Goal: Task Accomplishment & Management: Use online tool/utility

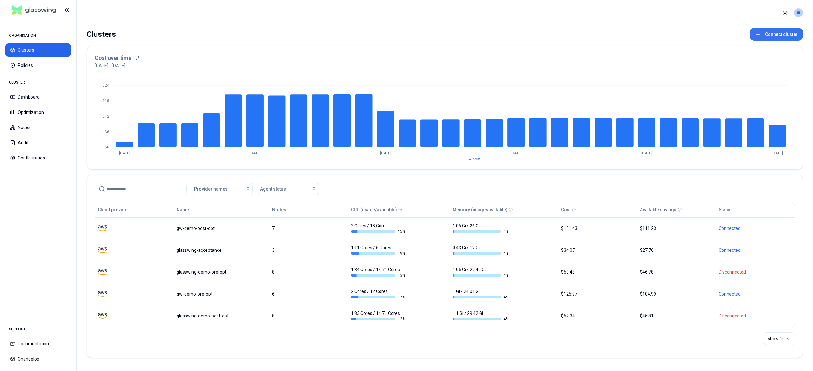
click at [779, 34] on button "Connect cluster" at bounding box center [776, 34] width 53 height 13
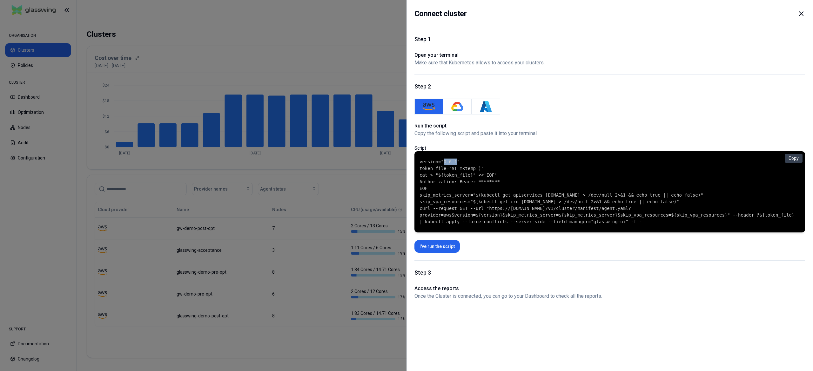
drag, startPoint x: 453, startPoint y: 161, endPoint x: 441, endPoint y: 163, distance: 12.4
click at [441, 163] on code "version="0.6.1" token_file="$( mktemp )" cat > "${token_file}" <<'EOF' Authoriz…" at bounding box center [609, 192] width 380 height 67
copy code "0.6.1"
click at [462, 110] on img "GKE" at bounding box center [457, 106] width 13 height 13
click at [480, 169] on code "version="0.6.1" token_file="$( mktemp )" cat > "${token_file}" <<'EOF' Authoriz…" at bounding box center [609, 192] width 380 height 67
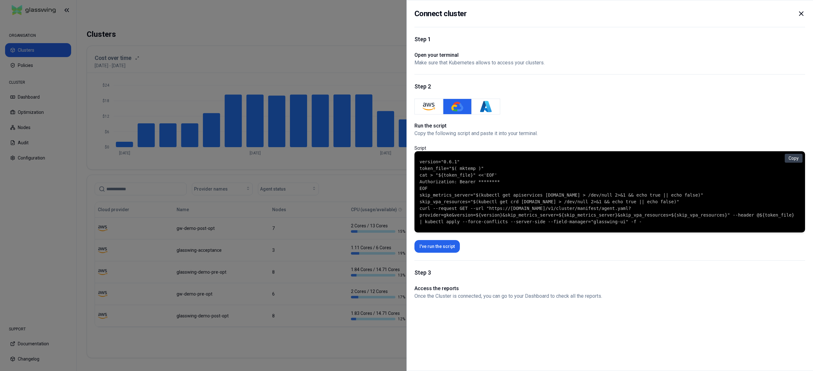
drag, startPoint x: 787, startPoint y: 161, endPoint x: 730, endPoint y: 159, distance: 56.9
click at [772, 164] on div "version="0.6.1" token_file="$( mktemp )" cat > "${token_file}" <<'EOF' Authoriz…" at bounding box center [609, 191] width 390 height 81
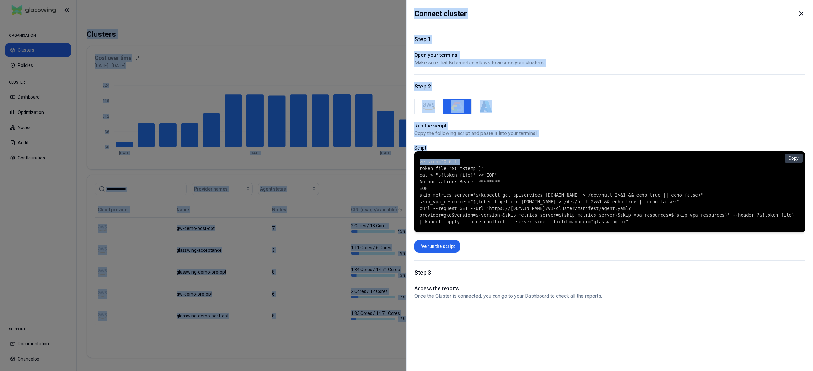
drag, startPoint x: 455, startPoint y: 163, endPoint x: 622, endPoint y: -43, distance: 265.9
click at [622, 0] on html "ORGANISATION Clusters Policies CLUSTER Dashboard Optimization Nodes Audit Confi…" at bounding box center [406, 185] width 813 height 371
